Goal: Find specific fact: Find specific fact

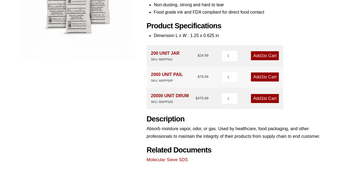
scroll to position [135, 0]
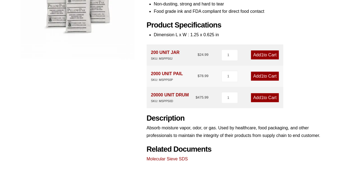
click at [169, 59] on div "SKU: MSPP50J" at bounding box center [165, 58] width 29 height 5
copy div "MSPP50J"
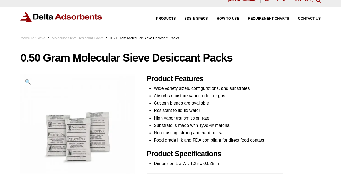
scroll to position [0, 0]
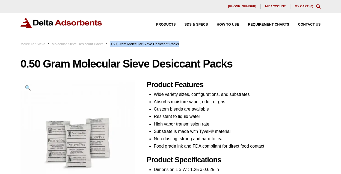
drag, startPoint x: 109, startPoint y: 45, endPoint x: 182, endPoint y: 42, distance: 72.7
click at [182, 42] on div "Molecular Sieve : Molecular Sieve Desiccant Packs : 0.50 Gram Molecular Sieve D…" at bounding box center [170, 44] width 300 height 6
copy span "0.50 Gram Molecular Sieve Desiccant Packs"
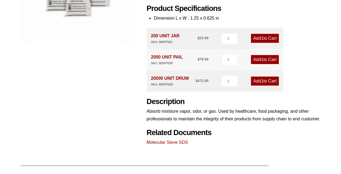
scroll to position [151, 0]
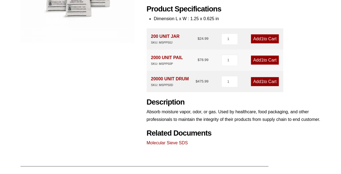
click at [166, 41] on div "SKU: MSPP50J" at bounding box center [165, 42] width 29 height 5
copy div "MSPP50J"
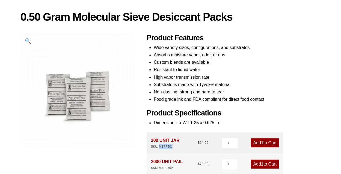
scroll to position [0, 0]
